Goal: Information Seeking & Learning: Learn about a topic

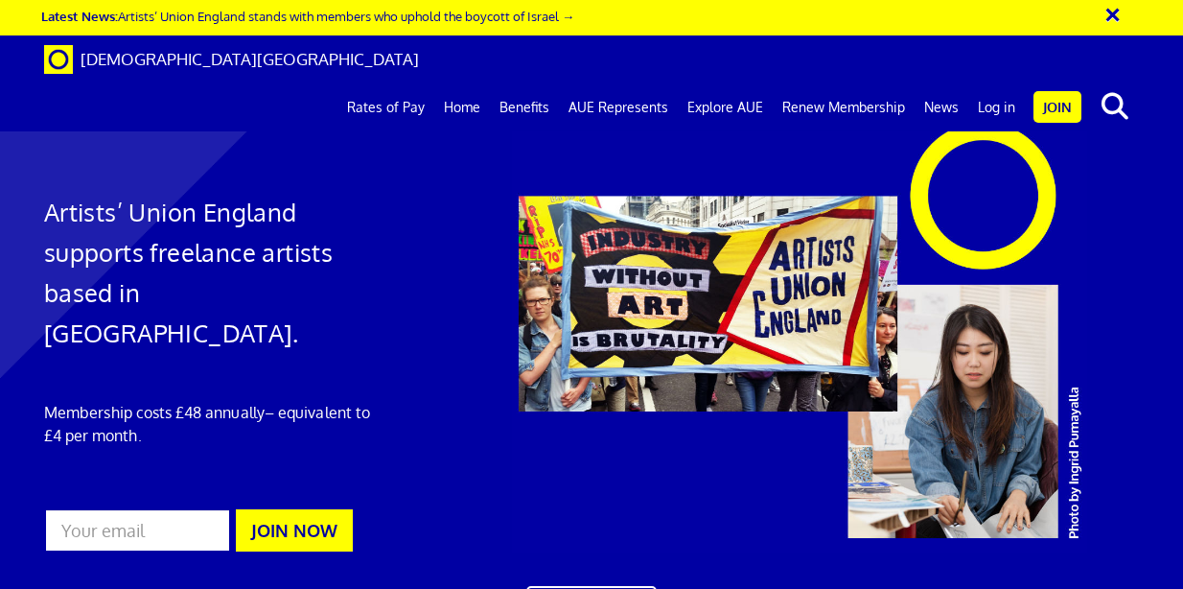
scroll to position [0, 2]
click at [1014, 83] on link "Log in" at bounding box center [996, 107] width 57 height 48
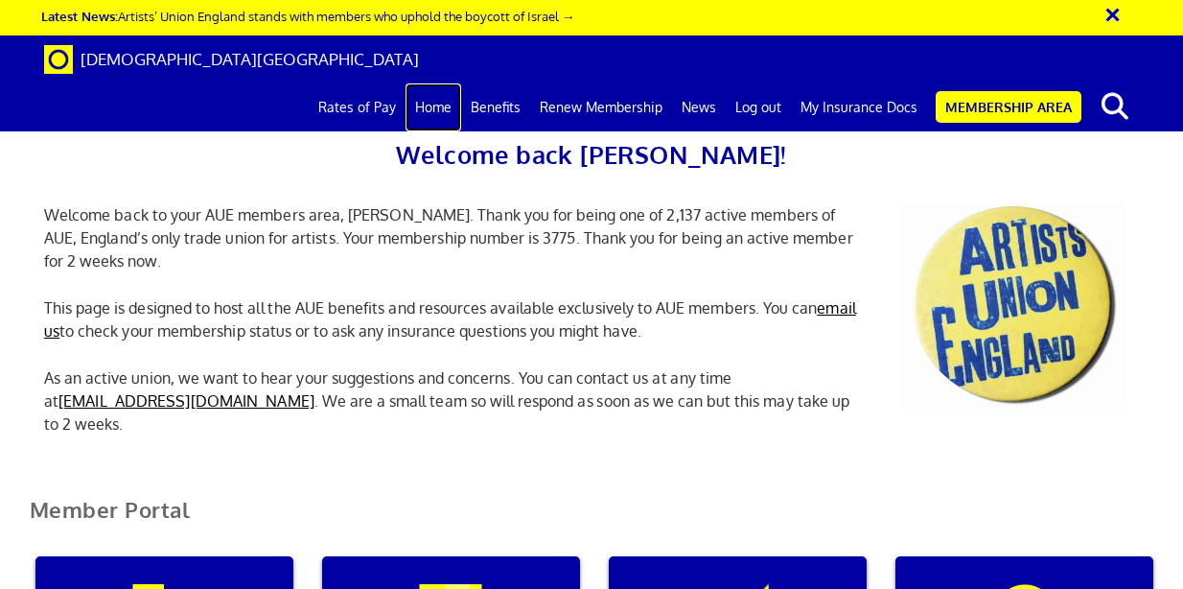
click at [461, 83] on link "Home" at bounding box center [433, 107] width 56 height 48
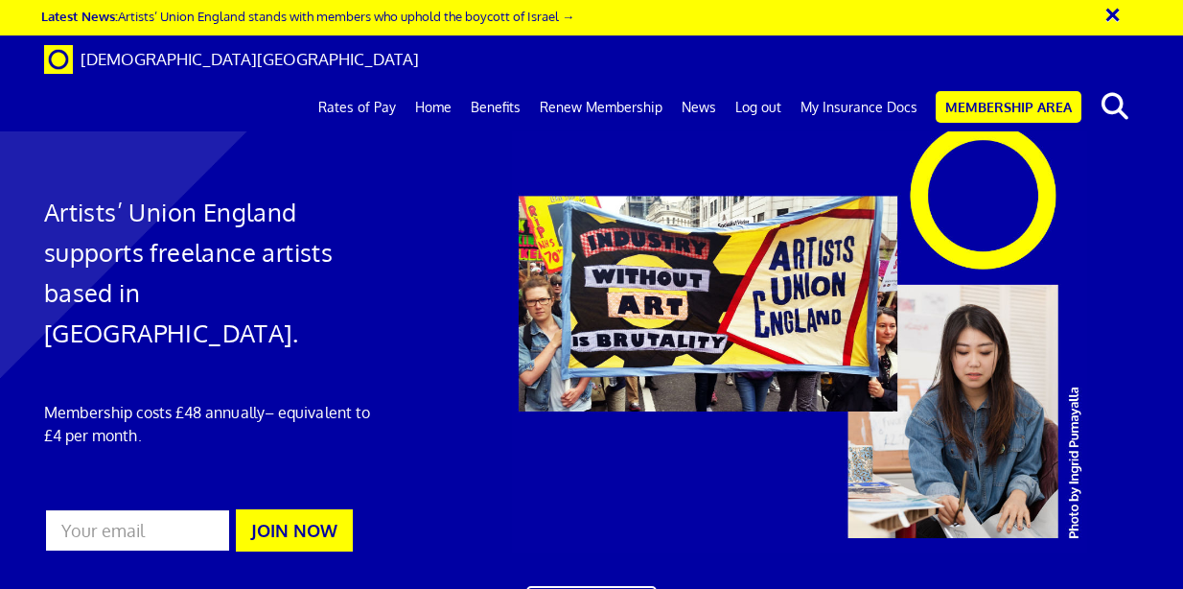
scroll to position [1043, 0]
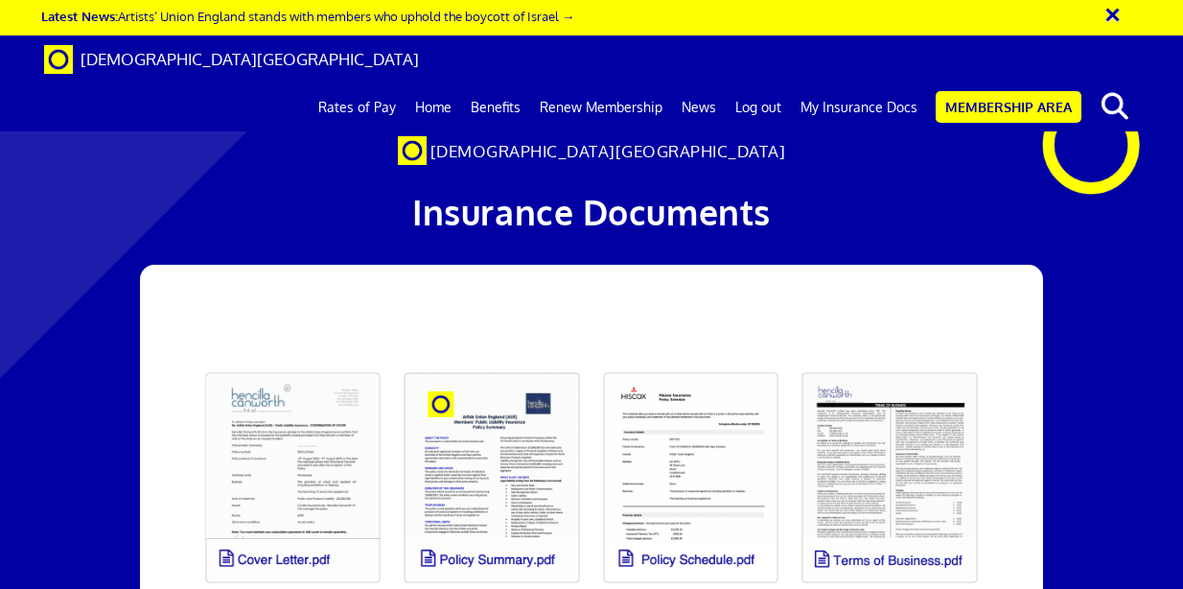
scroll to position [870, 0]
